Goal: Navigation & Orientation: Find specific page/section

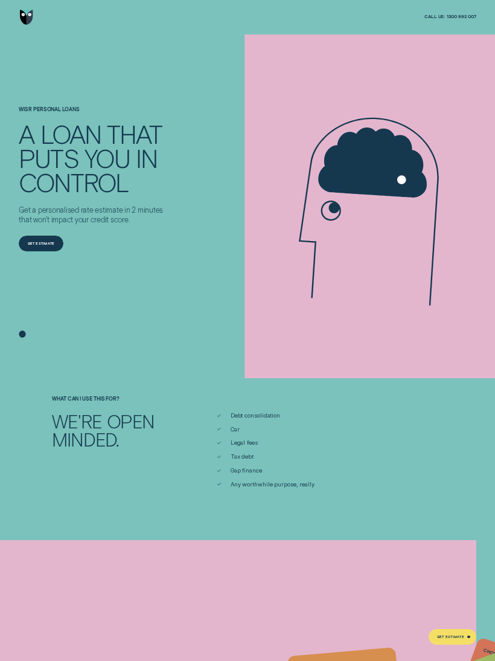
click at [33, 335] on icon at bounding box center [22, 324] width 40 height 40
click at [443, 63] on div "Silhouette - Two" at bounding box center [373, 206] width 245 height 344
click at [422, 70] on icon at bounding box center [373, 212] width 196 height 286
click at [422, 69] on icon at bounding box center [373, 212] width 196 height 286
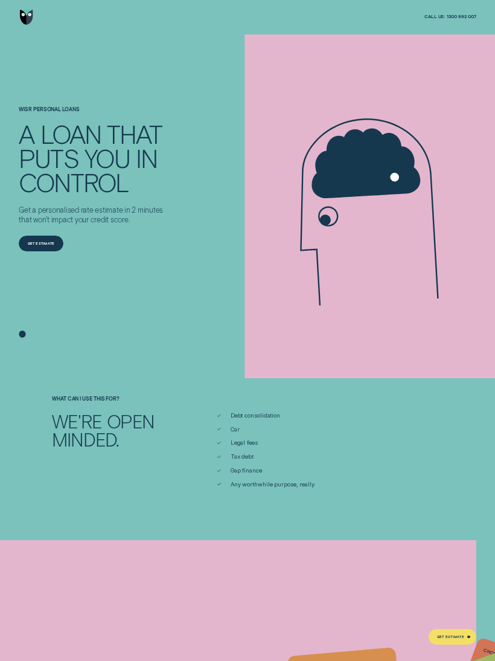
click at [378, 64] on div "Silhouette - Two" at bounding box center [373, 206] width 245 height 344
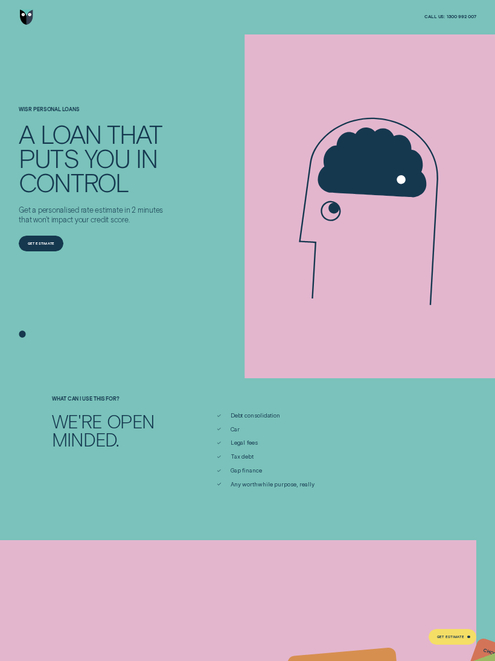
click at [233, 250] on div "Wisr Personal Loans A LOAN THAT PUTS YOU IN CONTROL Get a personalised rate est…" at bounding box center [247, 189] width 463 height 310
click at [236, 339] on div "Wisr Personal Loans A LOAN THAT PUTS YOU IN CONTROL Get a personalised rate est…" at bounding box center [247, 189] width 463 height 310
click at [308, 375] on div "Silhouette - Two" at bounding box center [373, 206] width 245 height 344
click at [350, 175] on icon at bounding box center [372, 162] width 109 height 70
click at [31, 22] on img "Go to home page" at bounding box center [26, 18] width 13 height 16
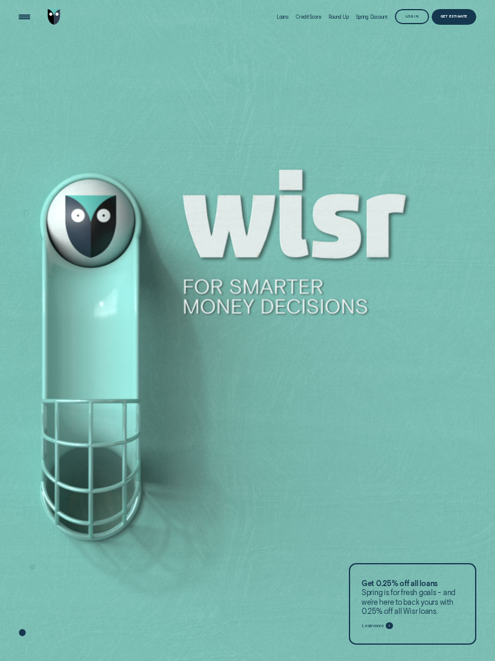
click at [418, 18] on div "Log in" at bounding box center [412, 17] width 13 height 3
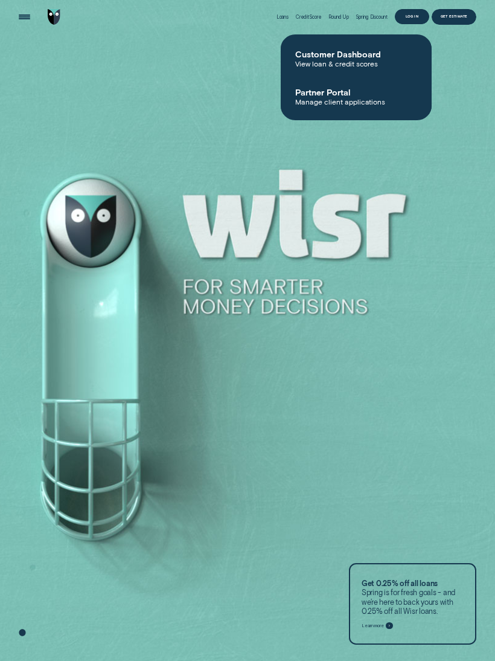
click at [353, 55] on span "Customer Dashboard" at bounding box center [356, 54] width 122 height 10
